Goal: Transaction & Acquisition: Purchase product/service

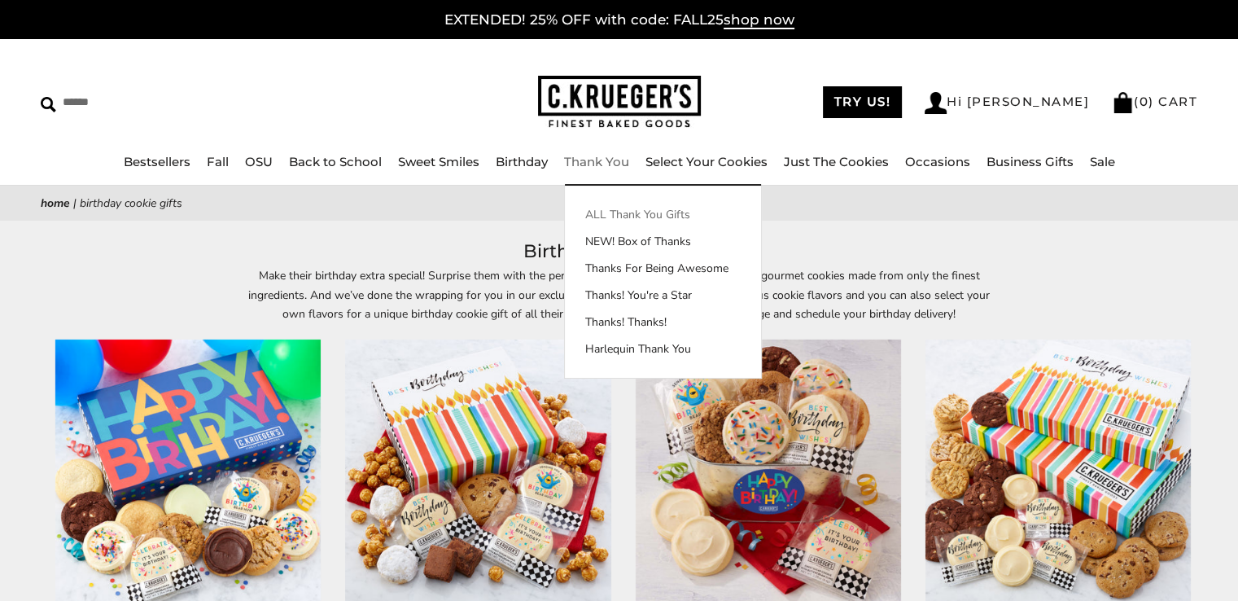
click at [617, 215] on link "ALL Thank You Gifts" at bounding box center [663, 214] width 196 height 17
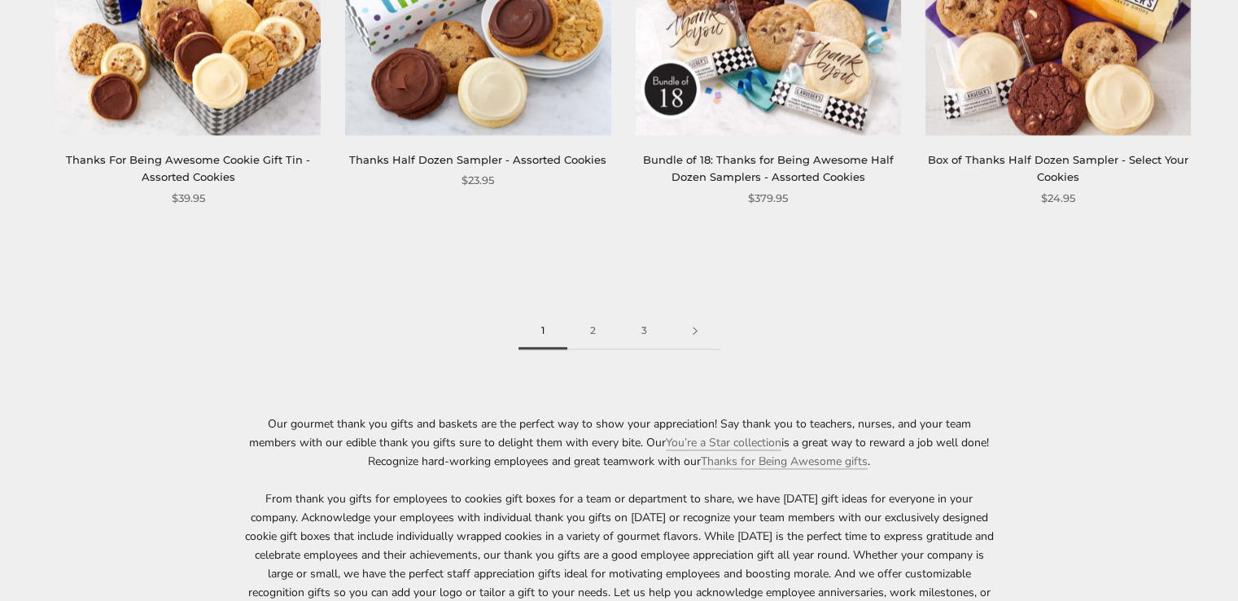
scroll to position [2441, 0]
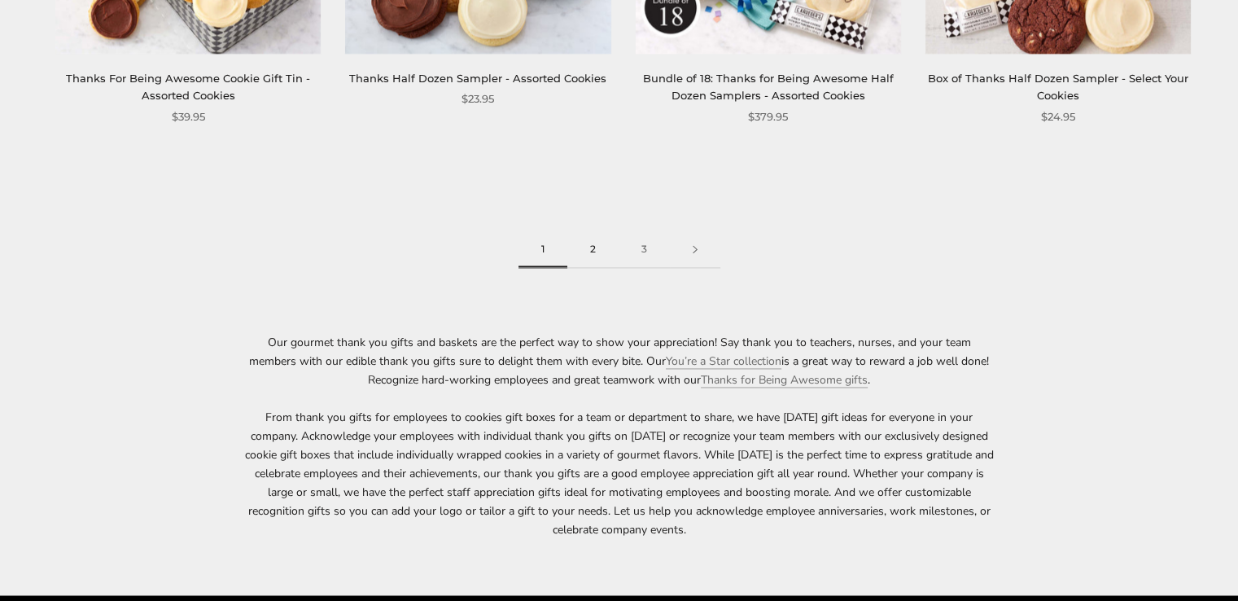
click at [592, 245] on link "2" at bounding box center [592, 249] width 51 height 37
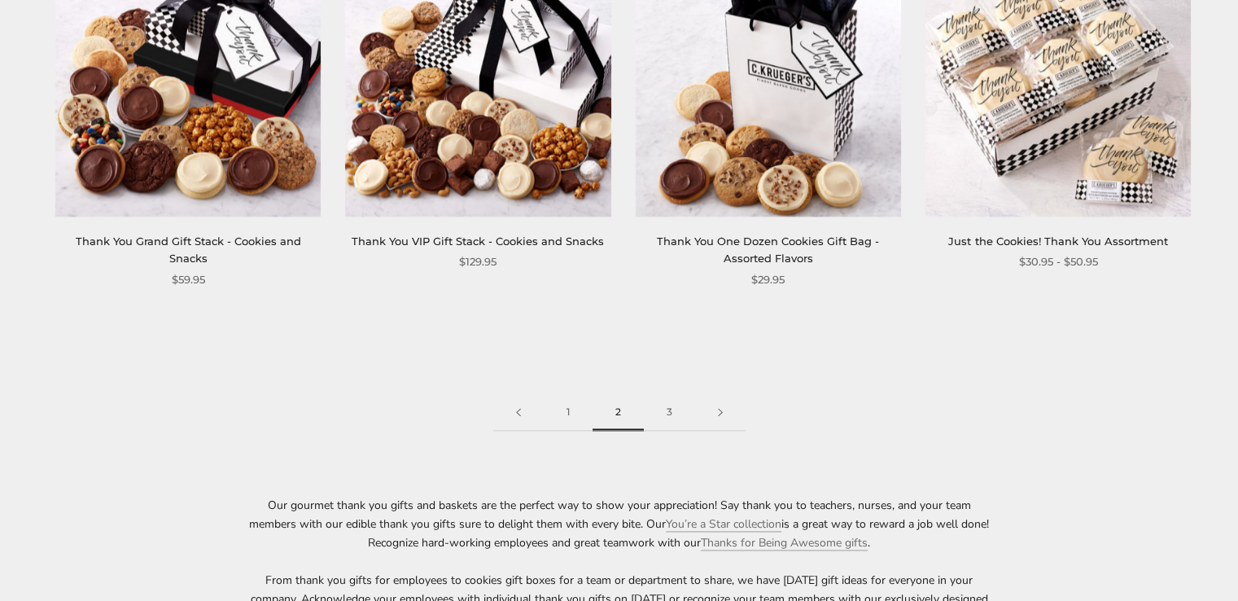
scroll to position [2360, 0]
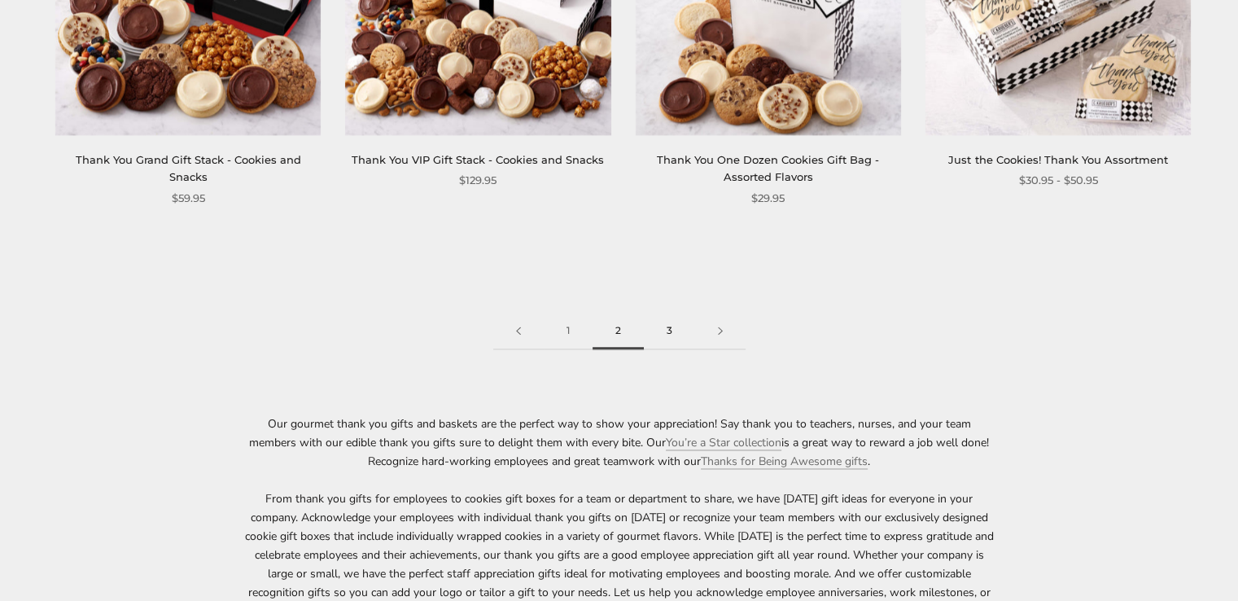
click at [675, 332] on link "3" at bounding box center [669, 330] width 51 height 37
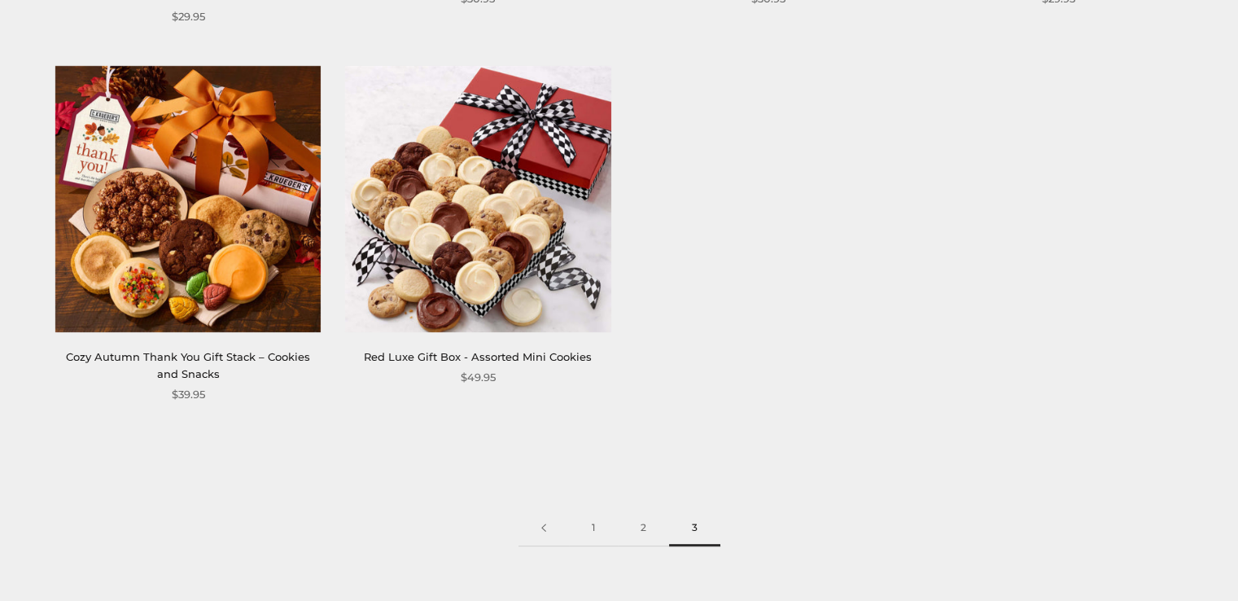
scroll to position [895, 0]
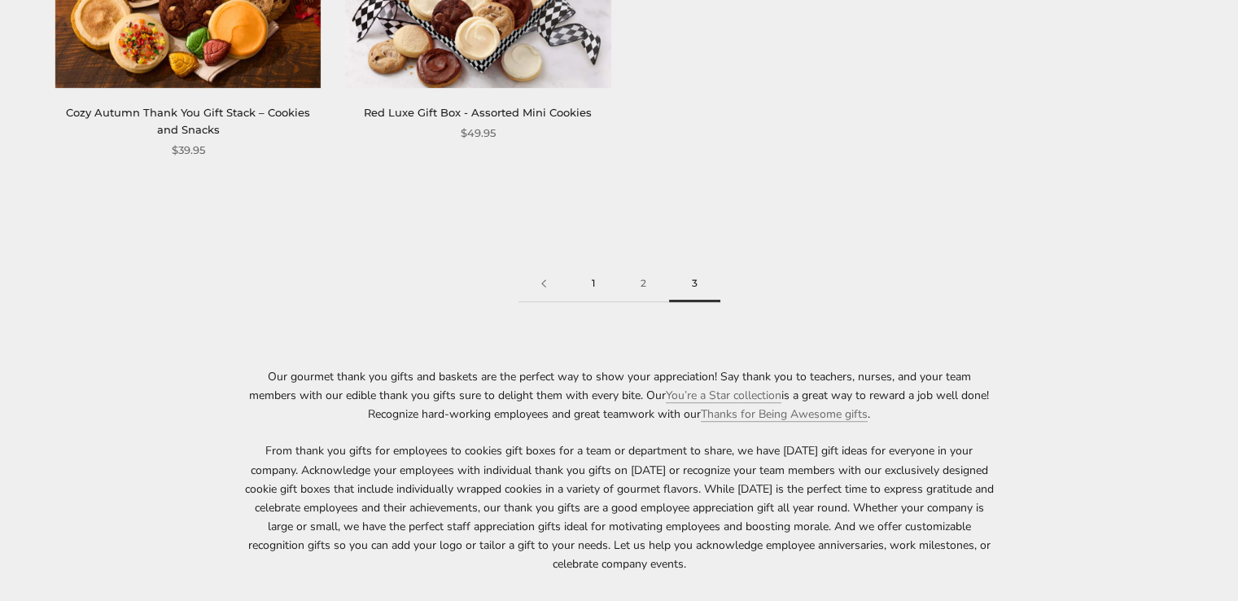
click at [590, 289] on link "1" at bounding box center [593, 283] width 49 height 37
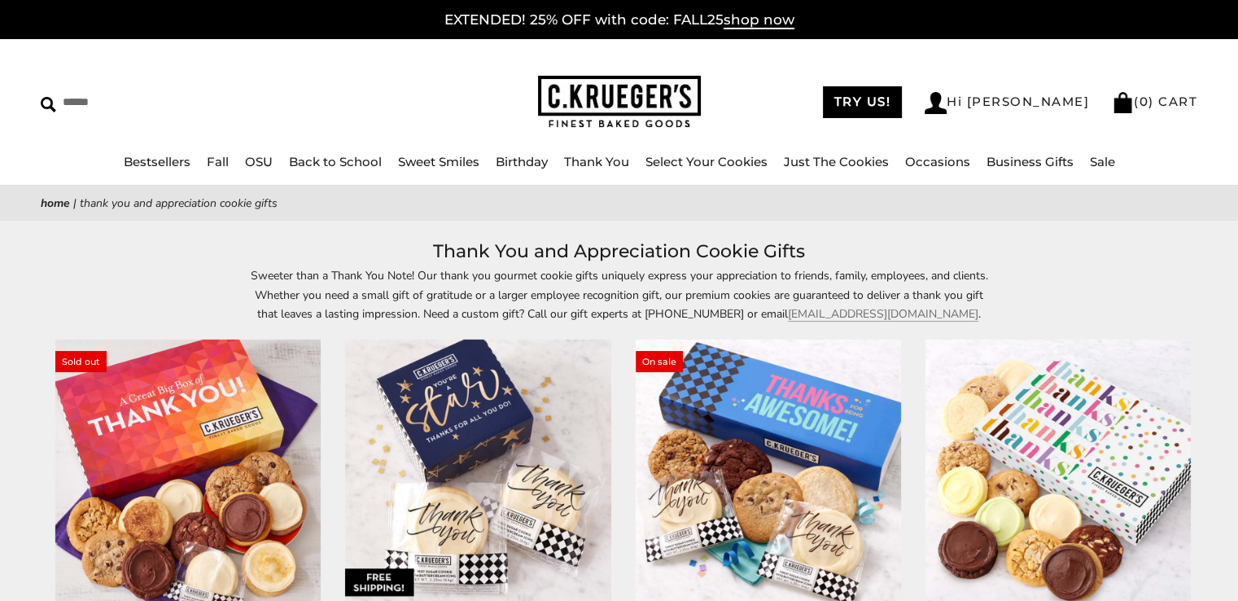
scroll to position [163, 0]
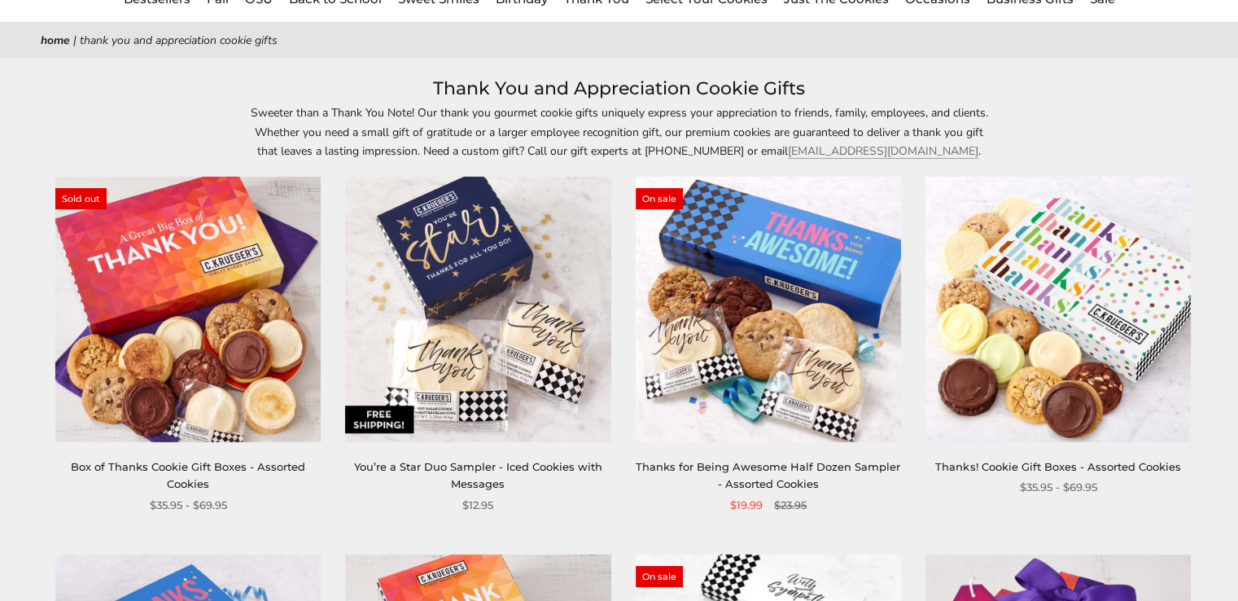
click at [1057, 264] on img at bounding box center [1057, 309] width 265 height 265
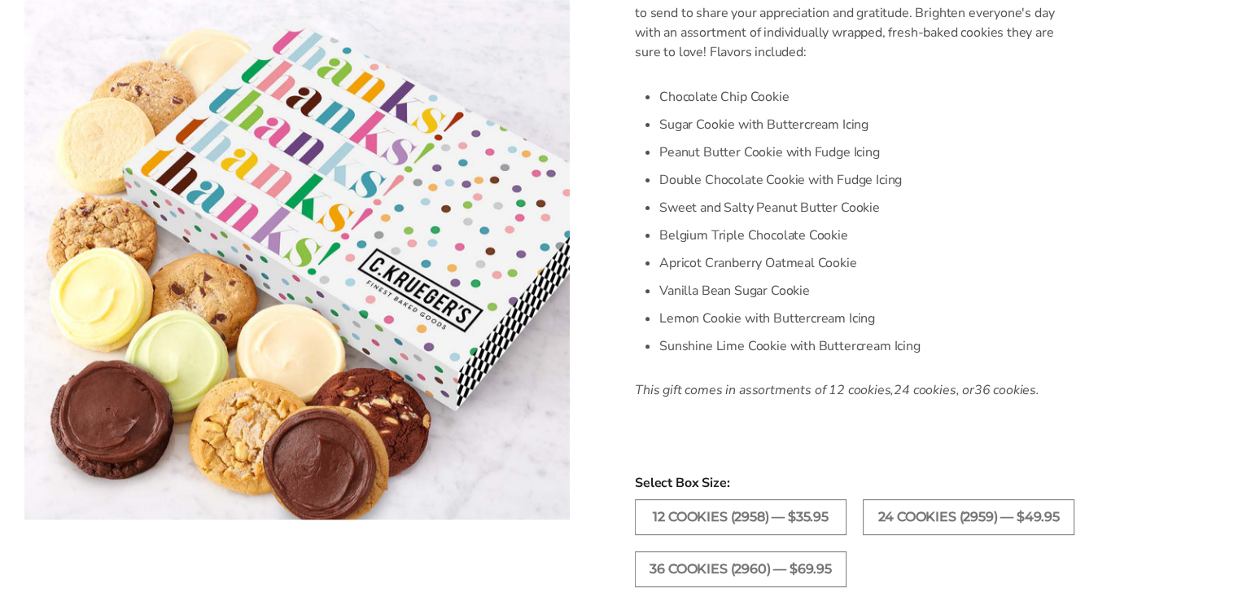
scroll to position [570, 0]
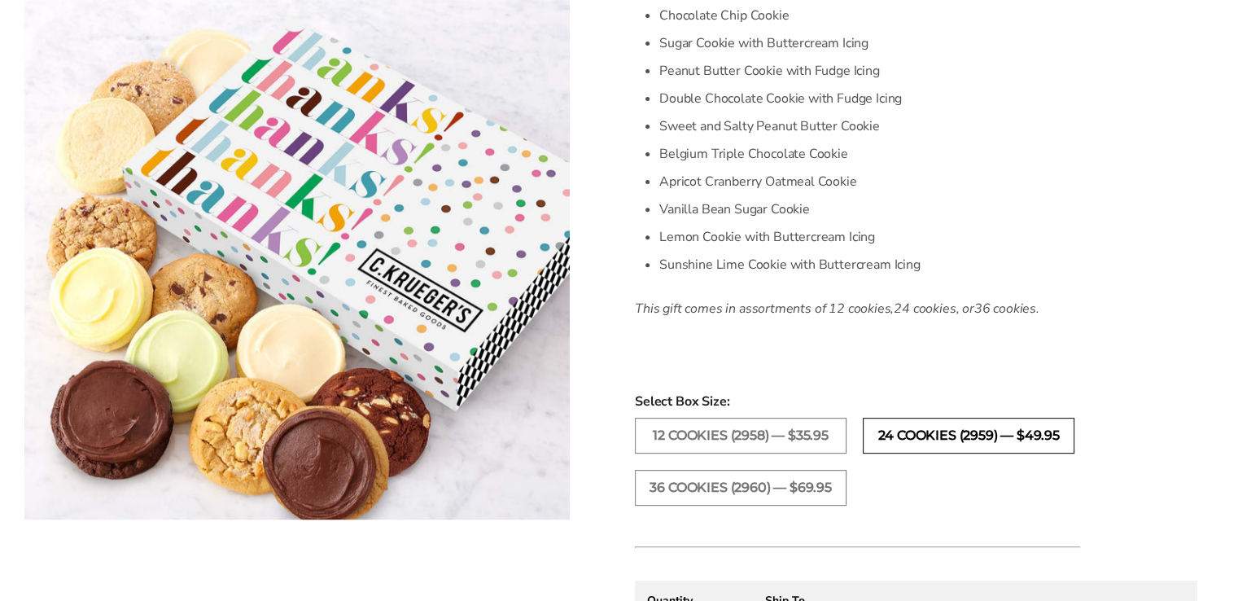
click at [933, 430] on label "24 Cookies (2959) — $49.95" at bounding box center [969, 435] width 212 height 36
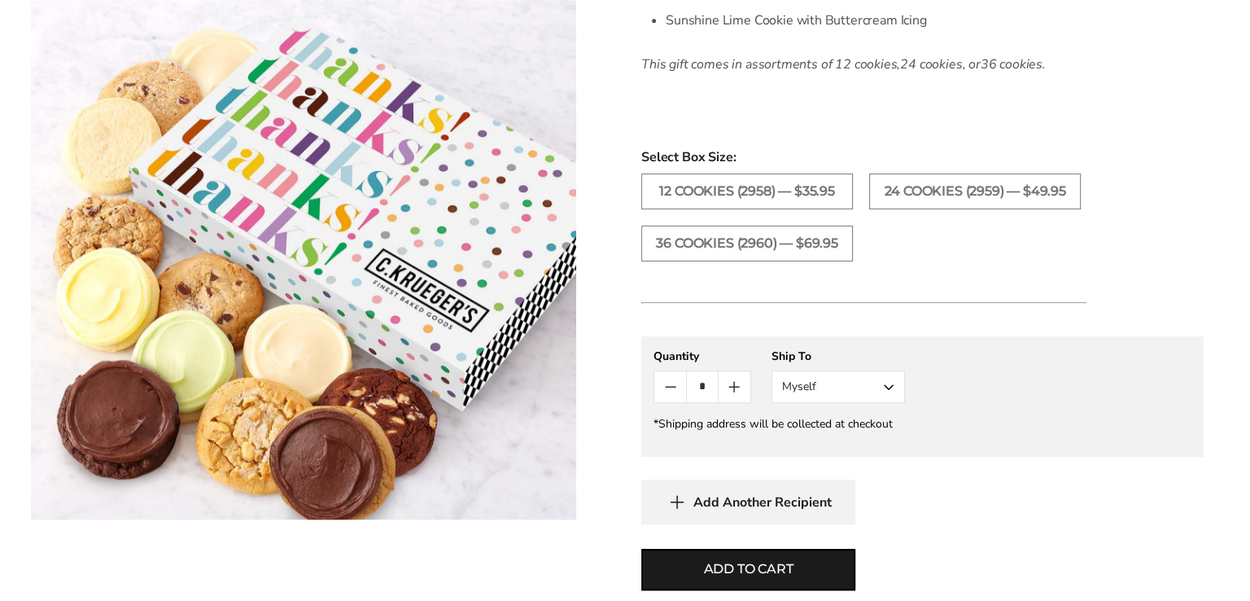
scroll to position [977, 0]
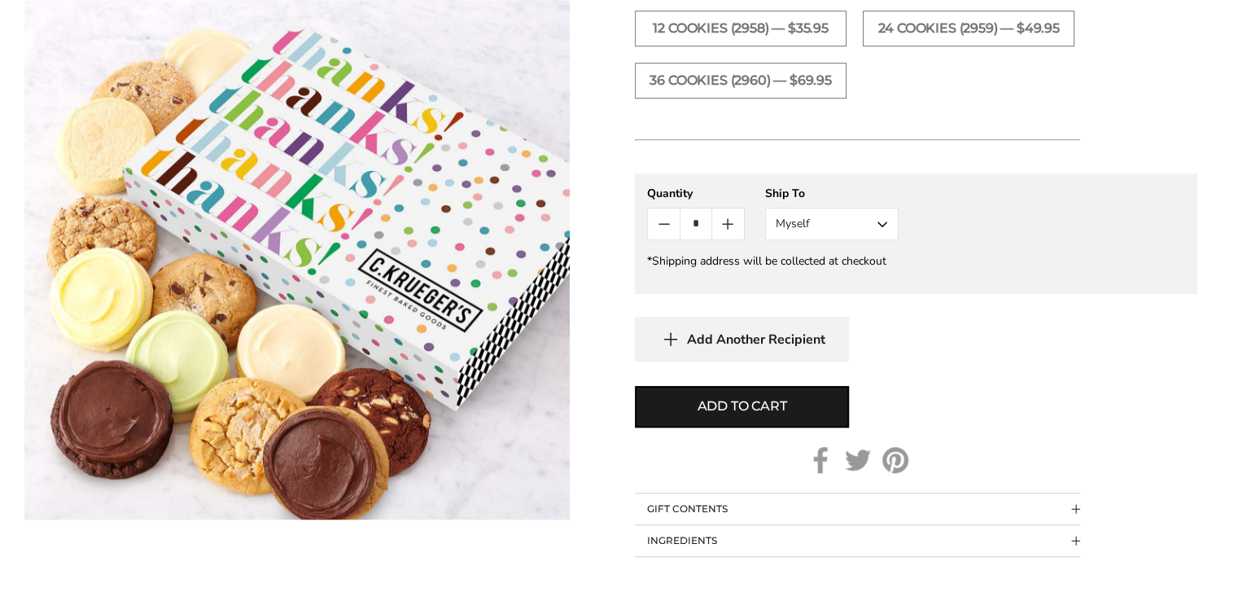
click at [871, 229] on button "Myself" at bounding box center [831, 224] width 133 height 33
click at [818, 287] on button "Other Recipient" at bounding box center [832, 283] width 132 height 29
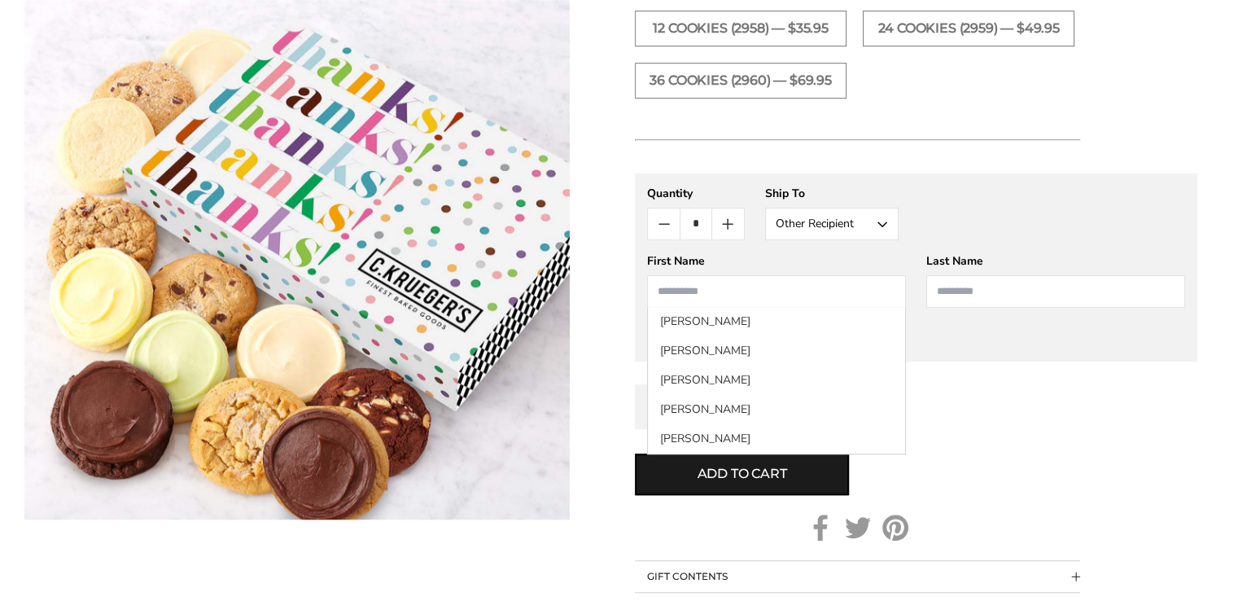
click at [723, 295] on input "First Name" at bounding box center [776, 291] width 259 height 33
type input "*****"
type input "******"
click at [967, 386] on div "Add Another Recipient" at bounding box center [916, 406] width 562 height 45
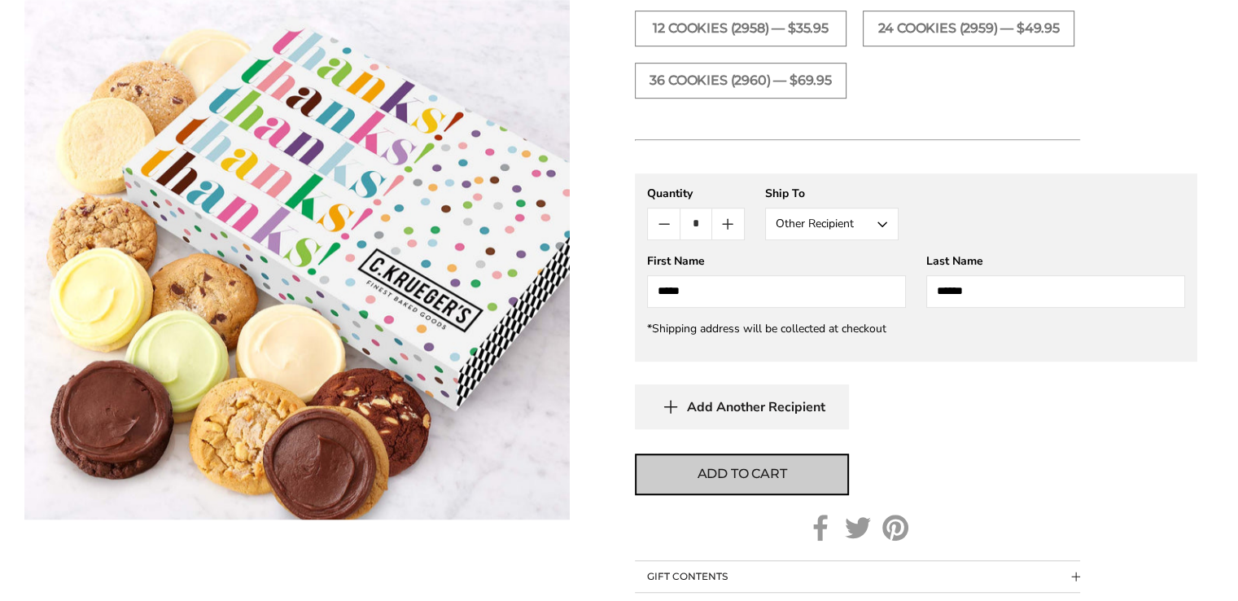
click at [750, 472] on span "Add to cart" at bounding box center [742, 474] width 90 height 20
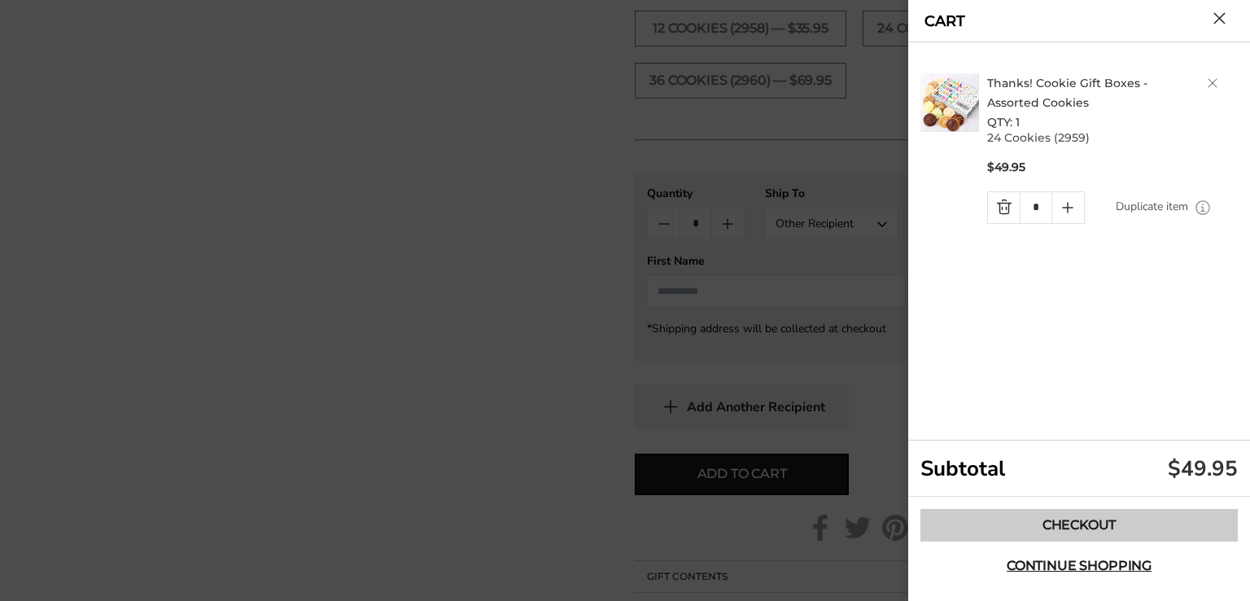
click at [1034, 522] on link "Checkout" at bounding box center [1078, 525] width 317 height 33
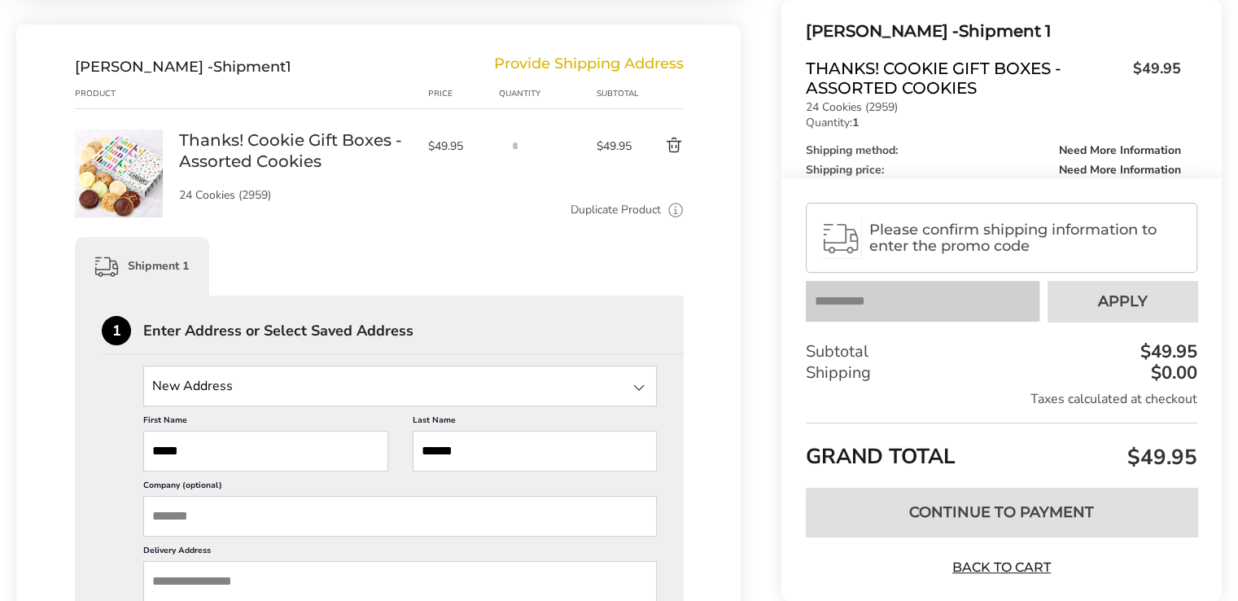
scroll to position [407, 0]
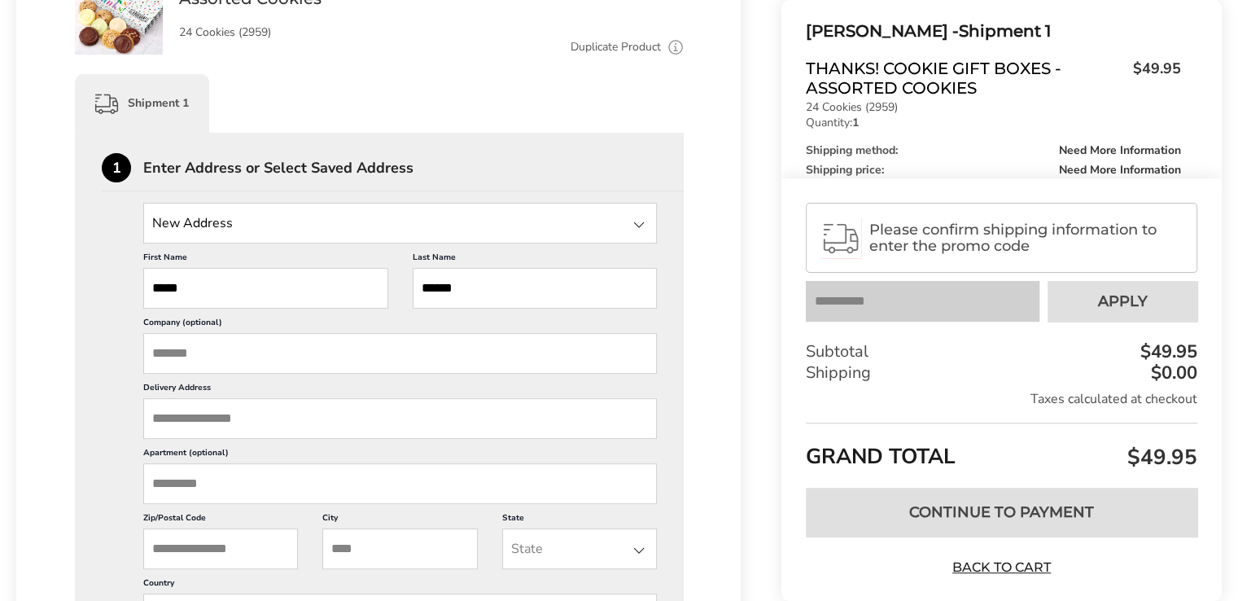
click at [219, 351] on input "Company (optional)" at bounding box center [399, 353] width 513 height 41
type input "**********"
click at [172, 417] on input "Delivery Address" at bounding box center [399, 418] width 513 height 41
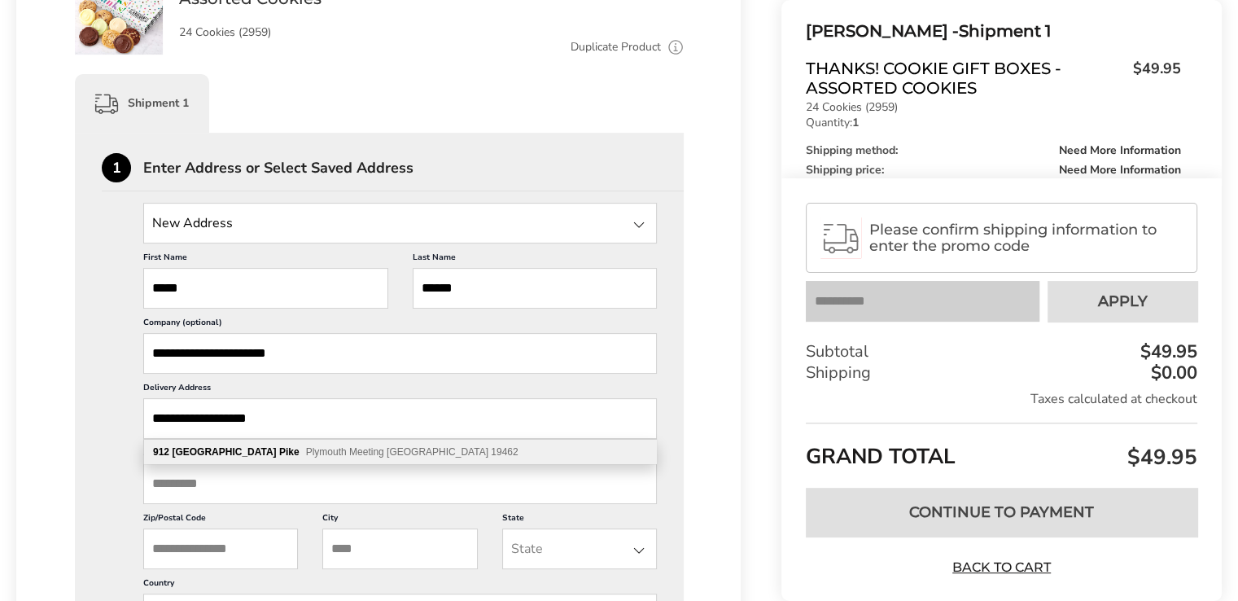
type input "**********"
click at [214, 453] on b "Germantown" at bounding box center [224, 451] width 104 height 11
type input "**********"
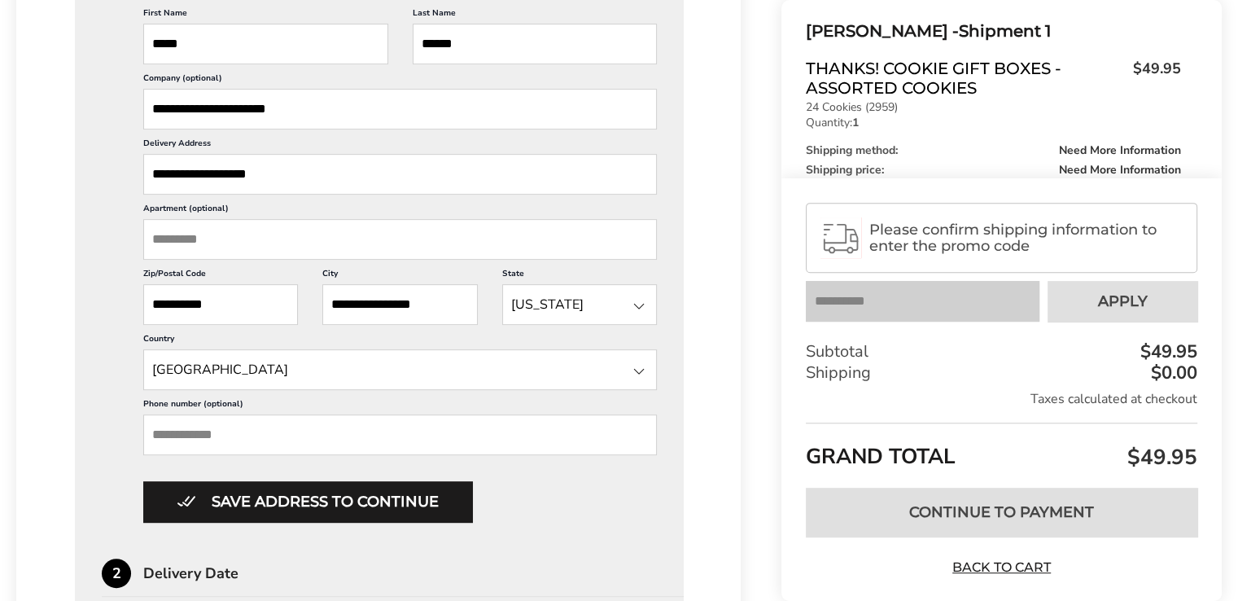
scroll to position [814, 0]
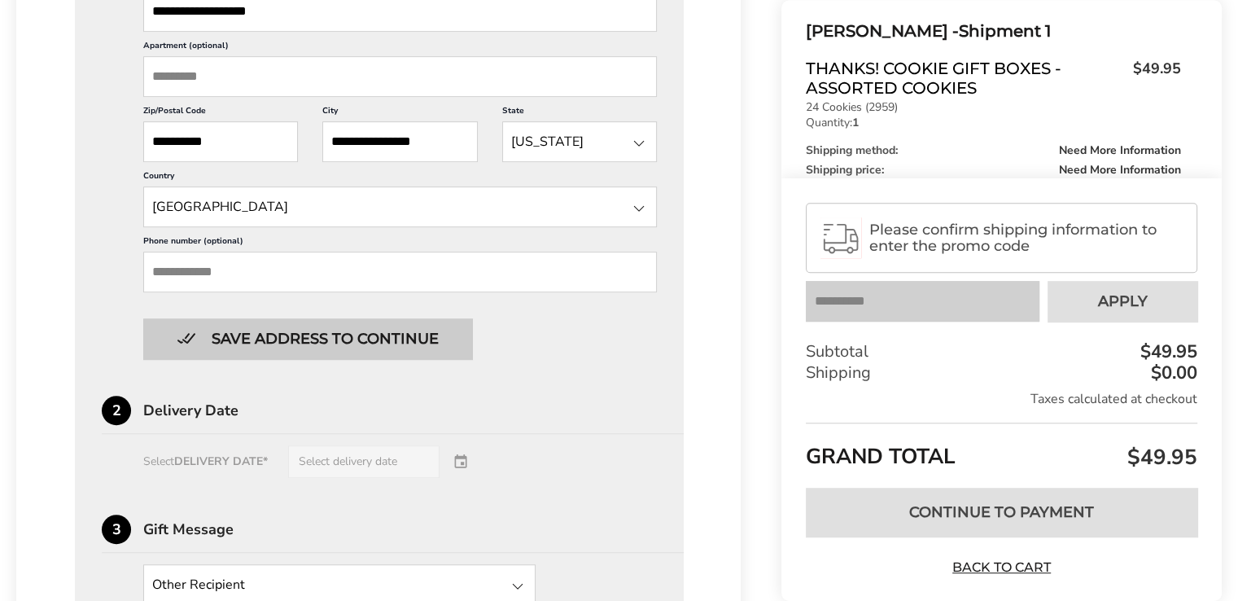
click at [306, 341] on button "Save address to continue" at bounding box center [307, 338] width 329 height 41
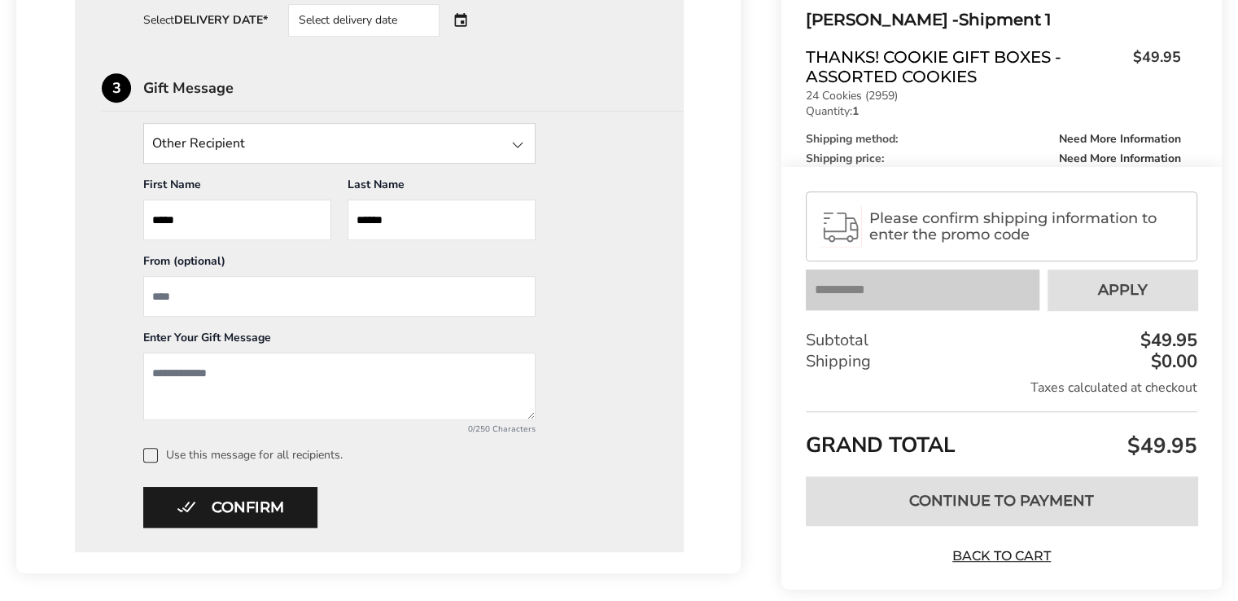
scroll to position [605, 0]
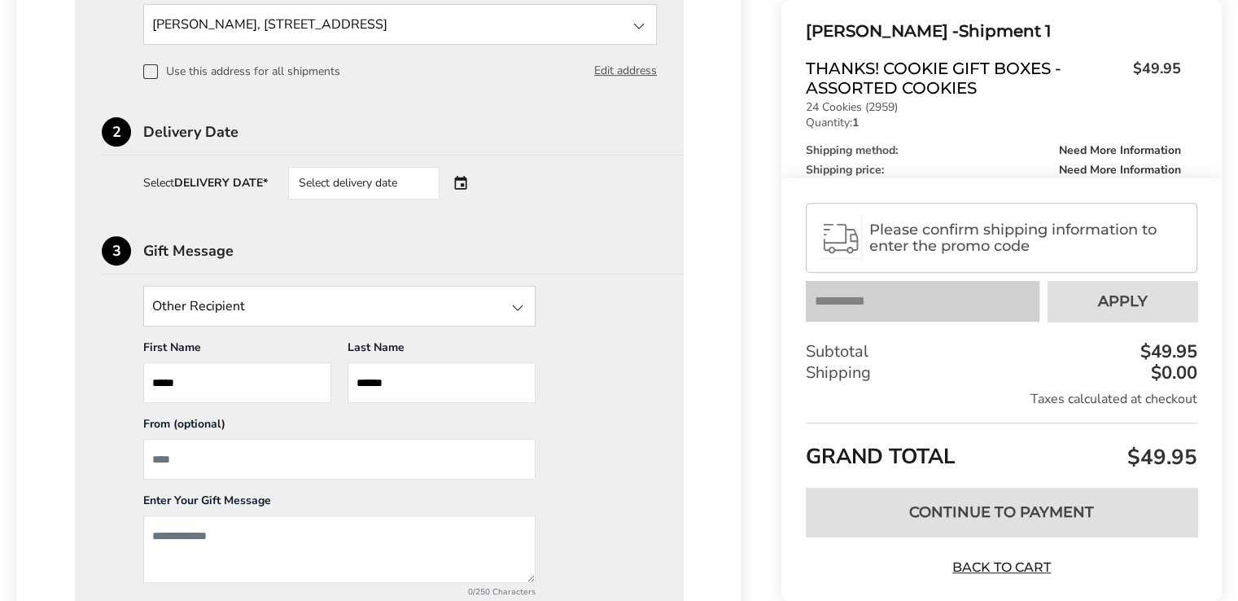
click at [466, 181] on div "Select delivery date" at bounding box center [386, 183] width 197 height 33
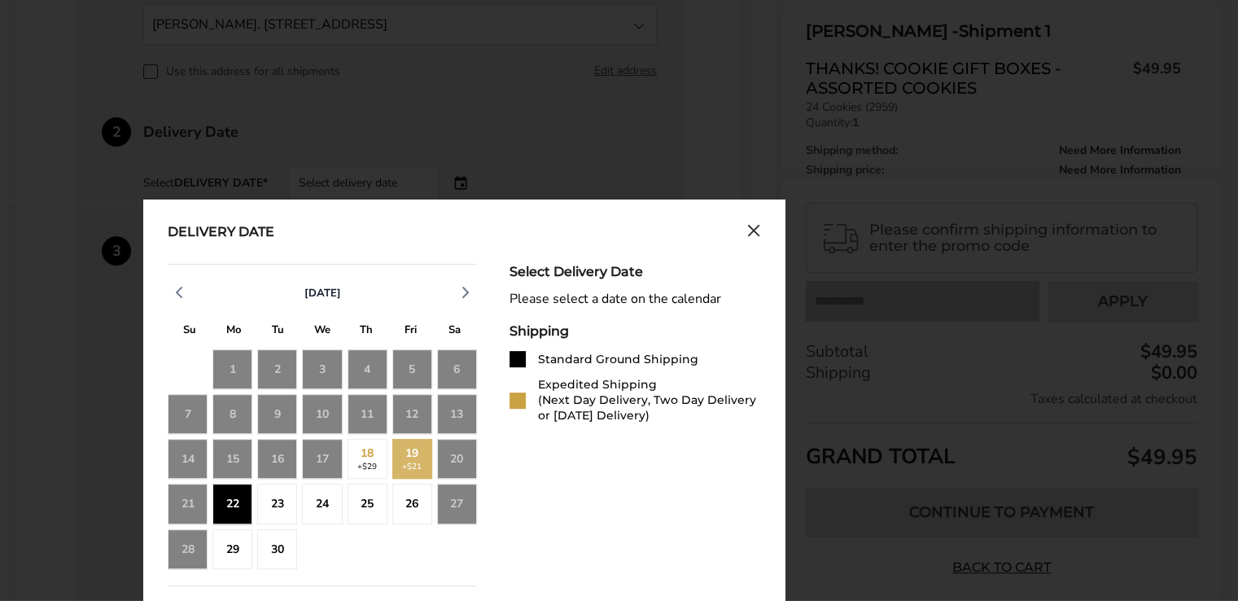
click at [235, 492] on div "22" at bounding box center [232, 503] width 40 height 40
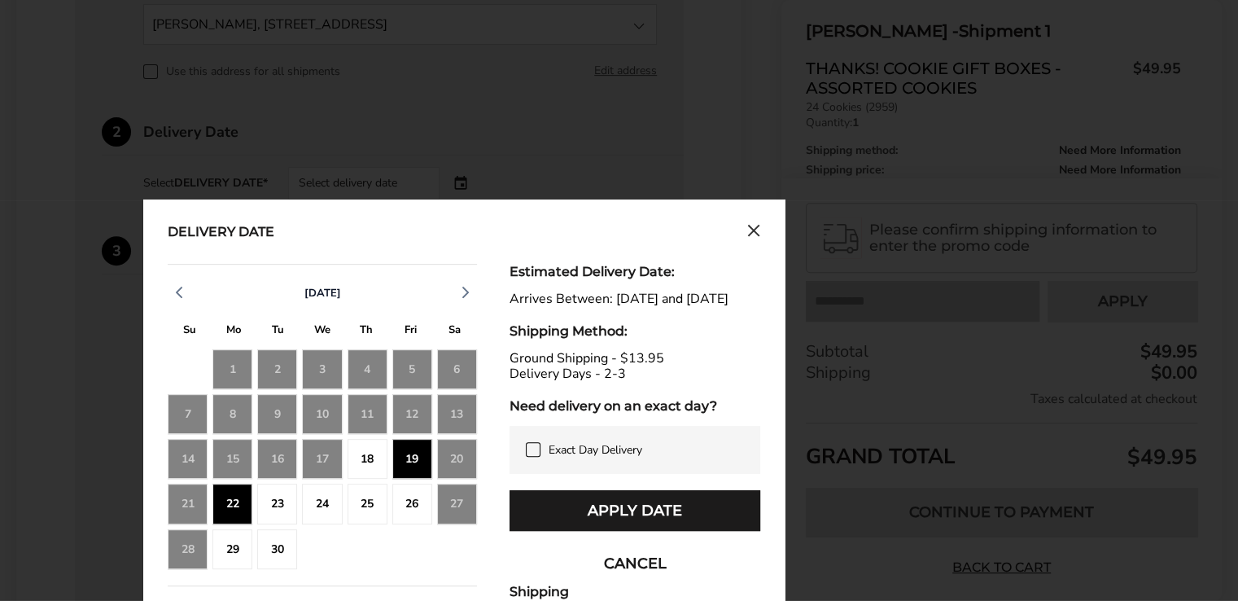
click at [359, 460] on div "18" at bounding box center [367, 459] width 40 height 40
click at [618, 570] on button "CANCEL" at bounding box center [634, 563] width 251 height 41
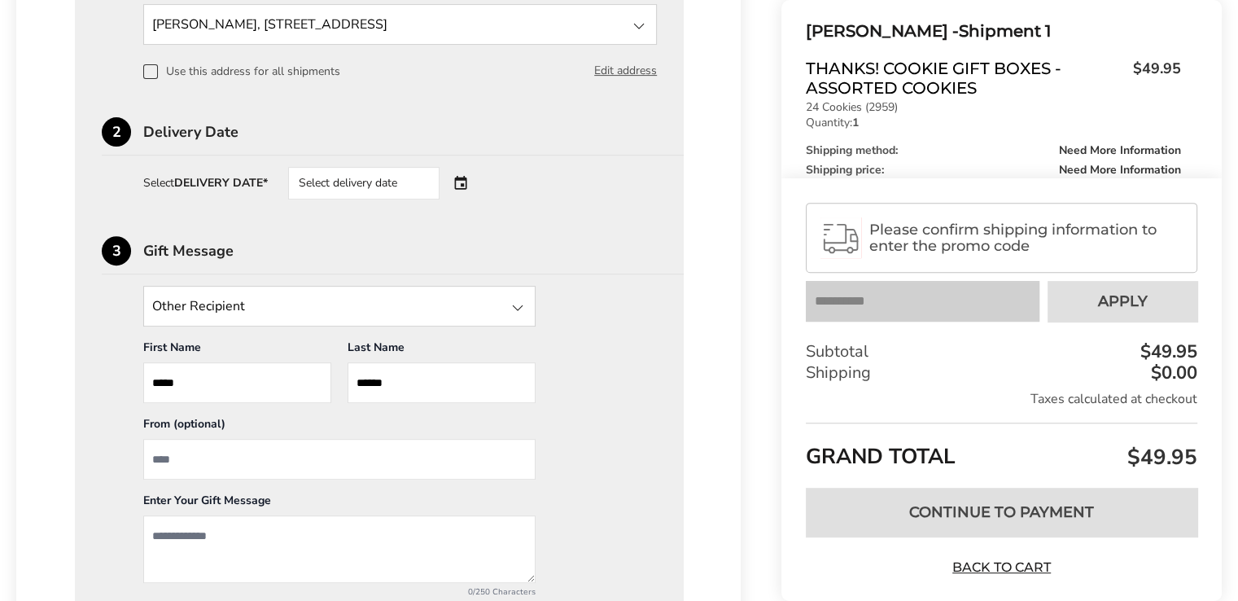
click at [461, 181] on div "Select delivery date" at bounding box center [386, 183] width 197 height 33
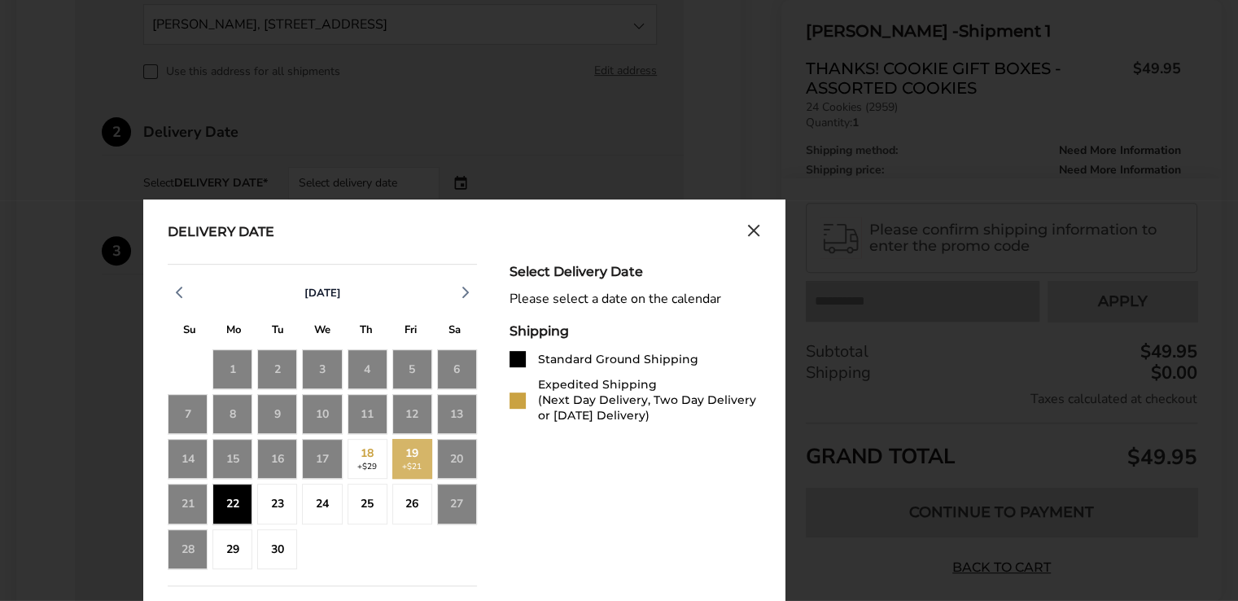
click at [238, 487] on div "22" at bounding box center [232, 503] width 40 height 40
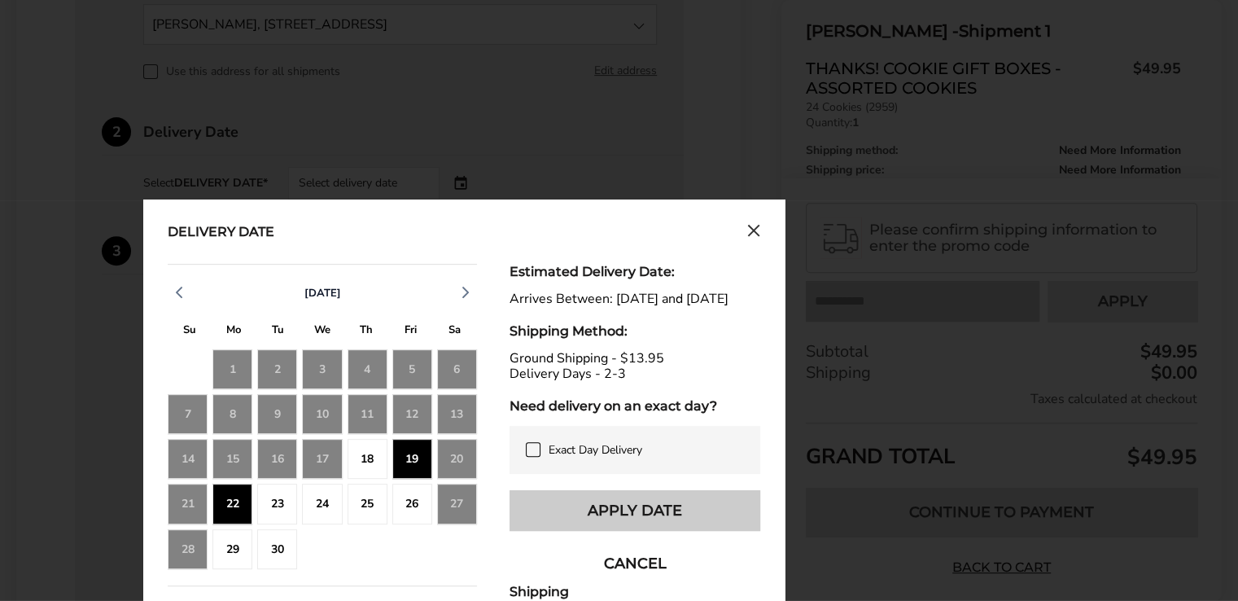
click at [571, 516] on button "Apply Date" at bounding box center [634, 510] width 251 height 41
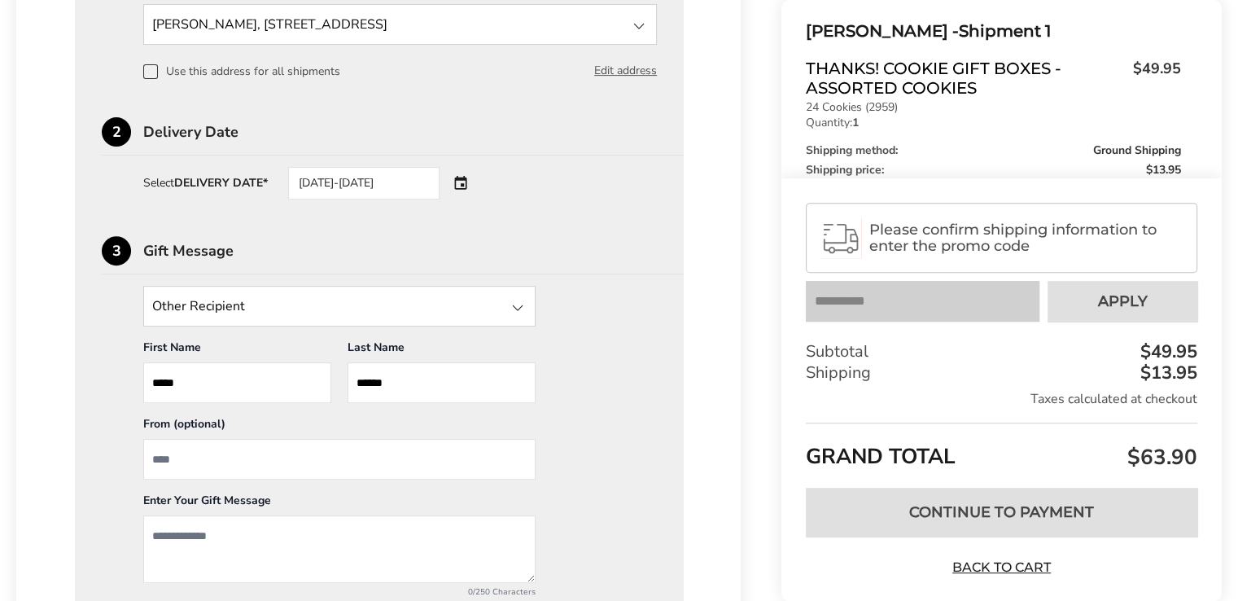
click at [194, 454] on input "From" at bounding box center [339, 459] width 392 height 41
type input "**********"
click at [164, 530] on textarea "Add a message" at bounding box center [339, 549] width 392 height 68
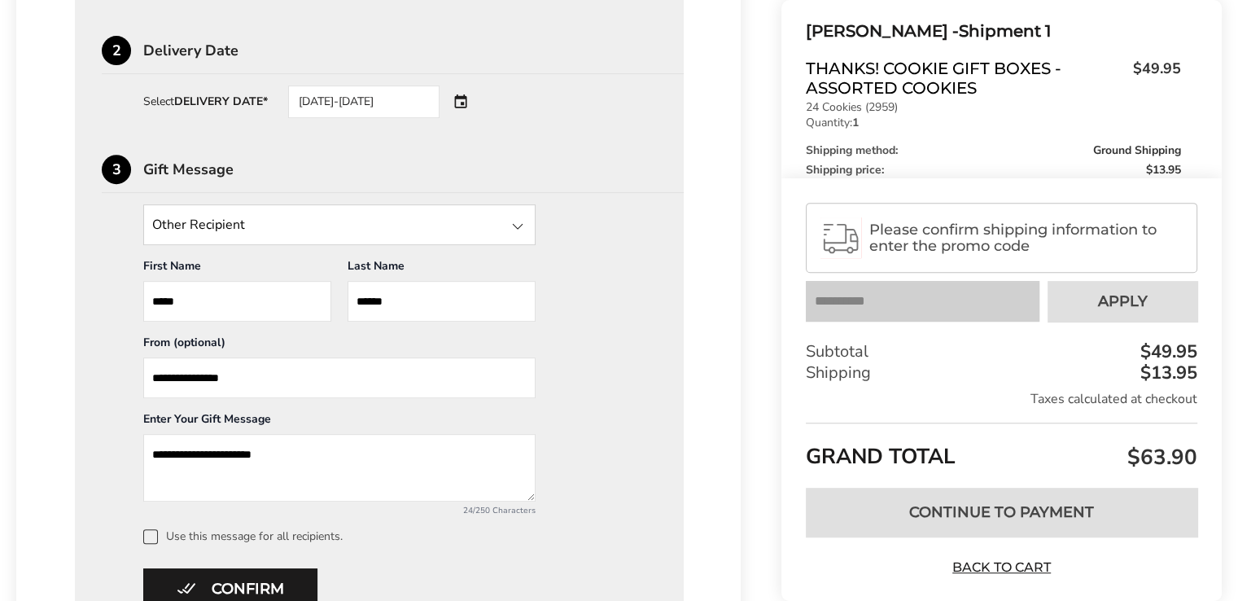
scroll to position [768, 0]
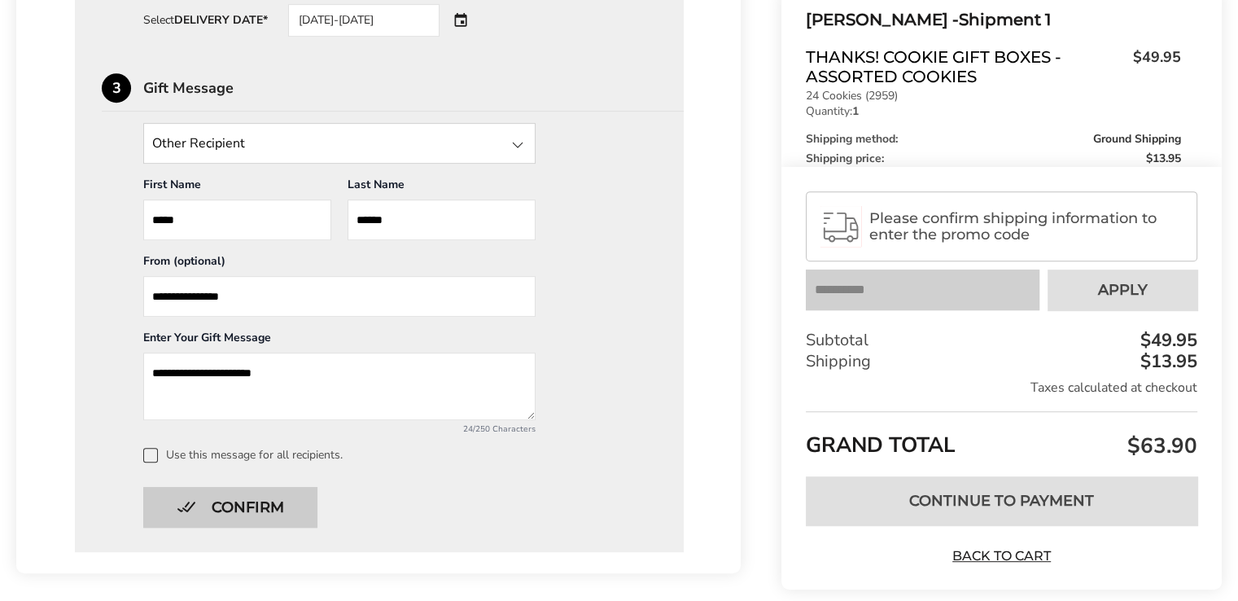
type textarea "**********"
click at [270, 505] on button "Confirm" at bounding box center [230, 507] width 174 height 41
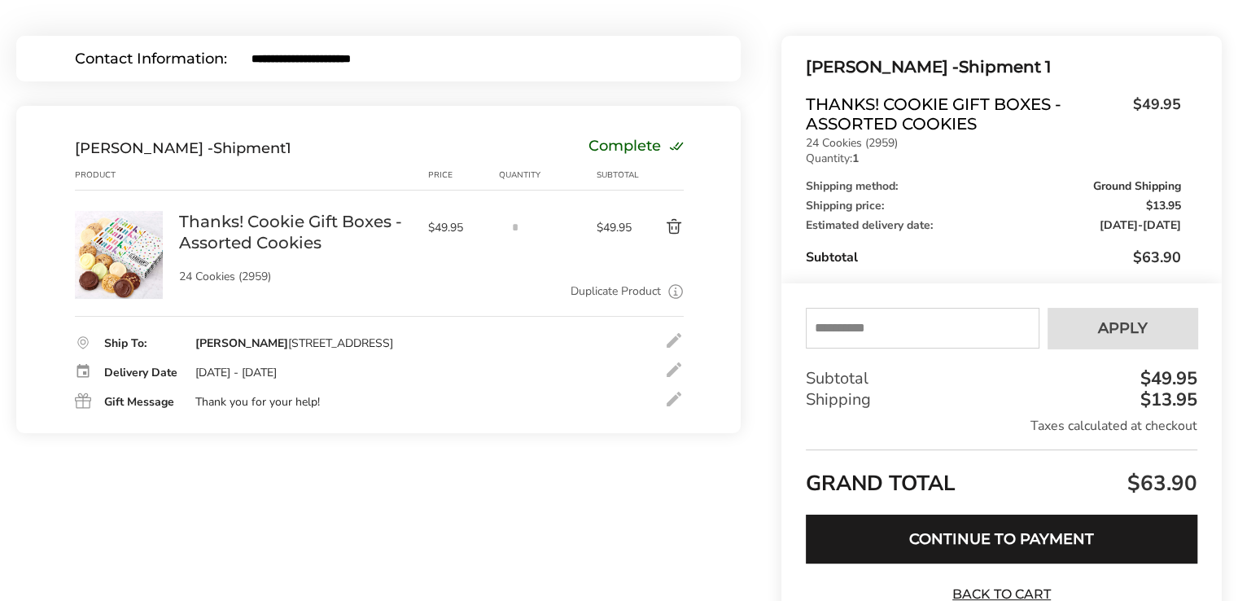
scroll to position [244, 0]
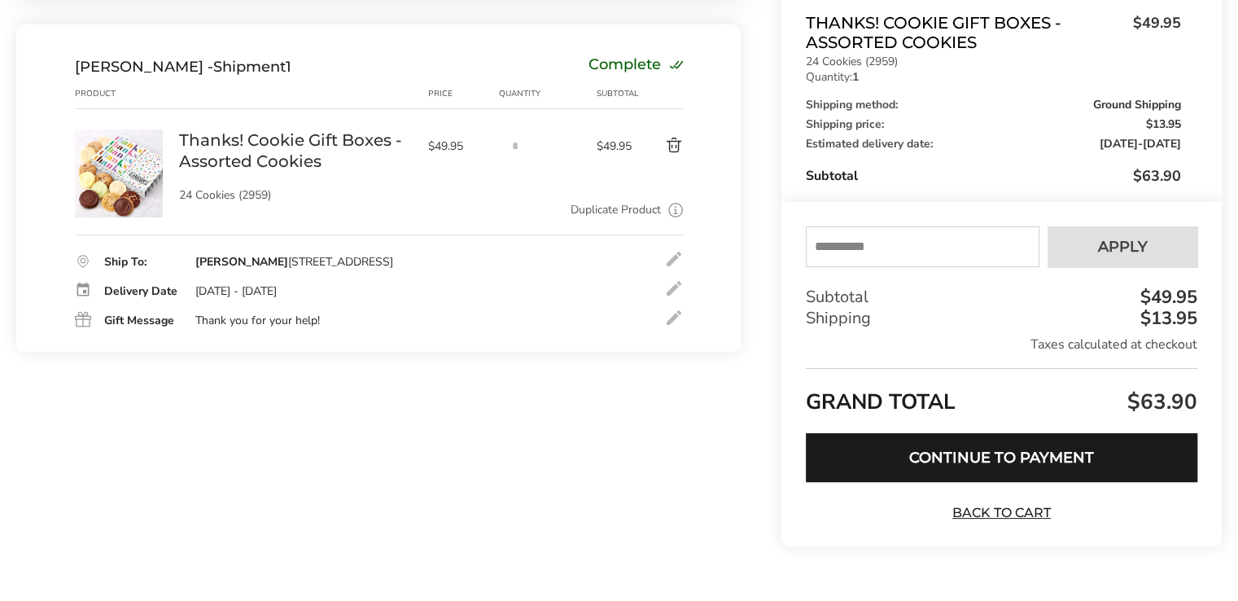
click at [672, 327] on div at bounding box center [674, 318] width 20 height 20
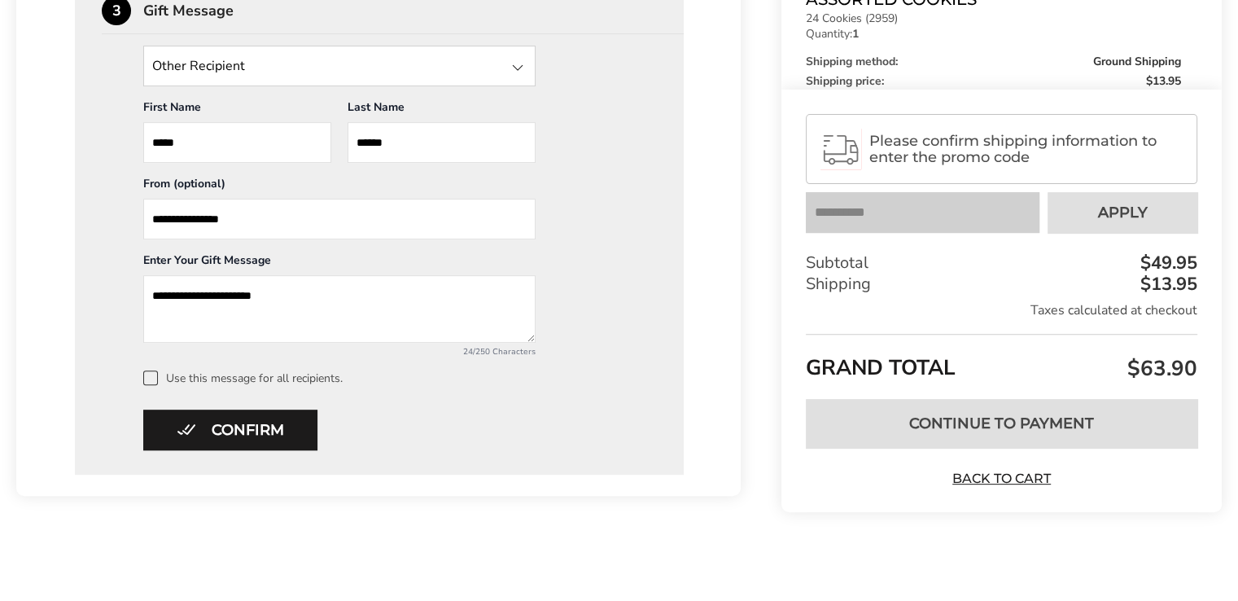
scroll to position [483, 0]
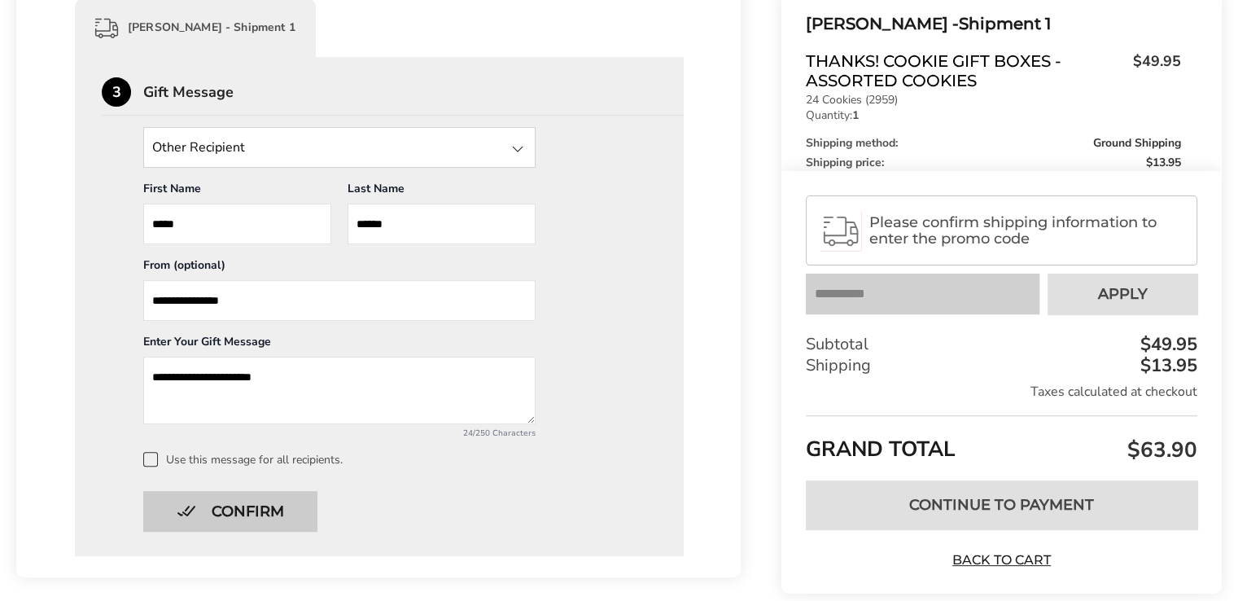
click at [277, 505] on button "Confirm" at bounding box center [230, 511] width 174 height 41
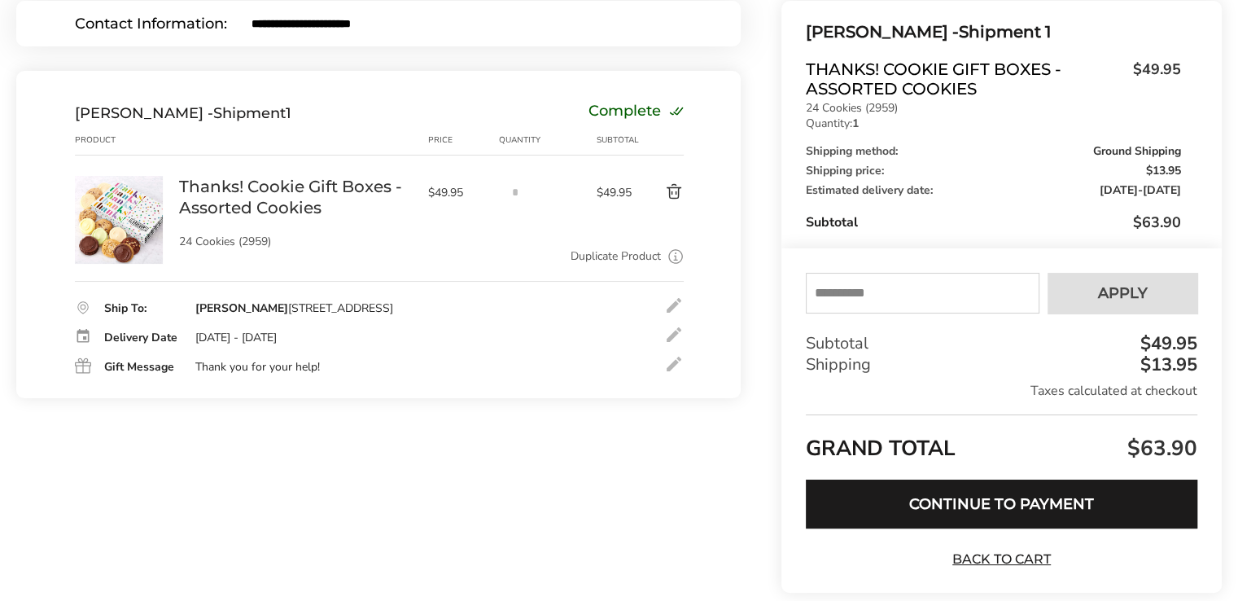
scroll to position [116, 0]
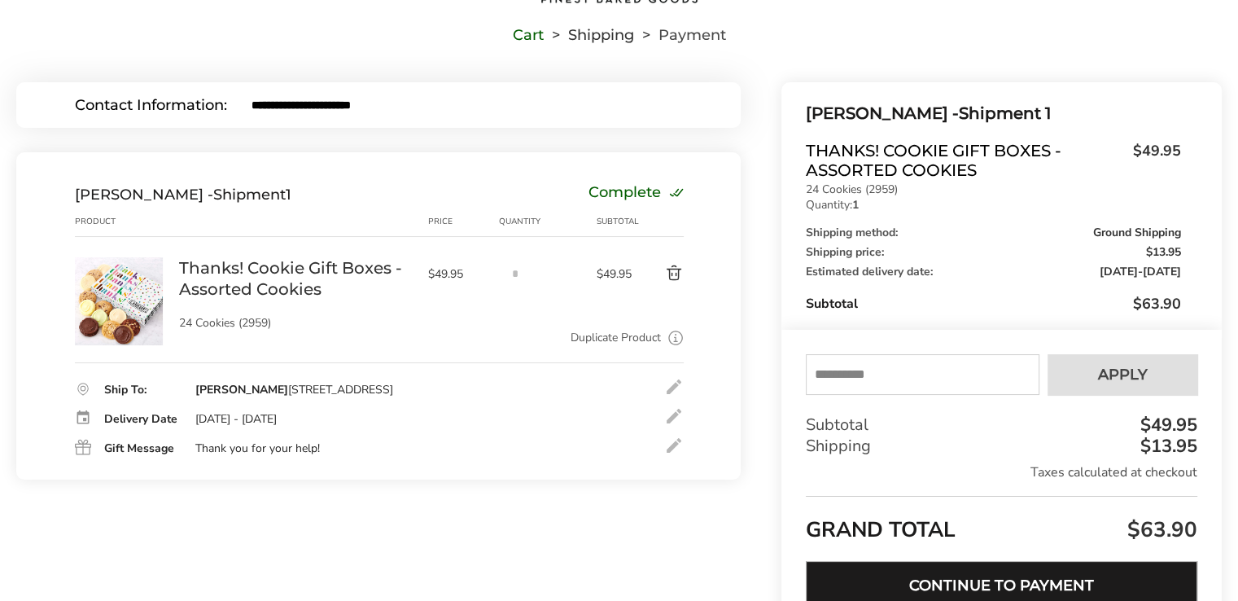
click at [1009, 582] on button "Continue to Payment" at bounding box center [1001, 585] width 391 height 49
